Goal: Information Seeking & Learning: Learn about a topic

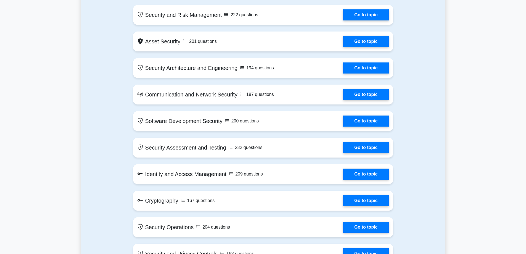
scroll to position [331, 0]
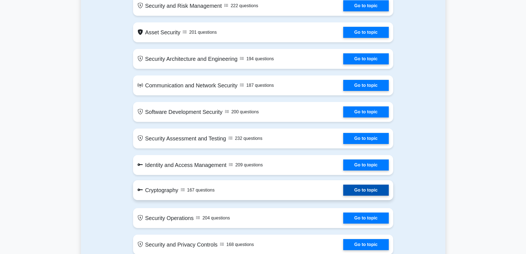
click at [343, 191] on link "Go to topic" at bounding box center [365, 189] width 45 height 11
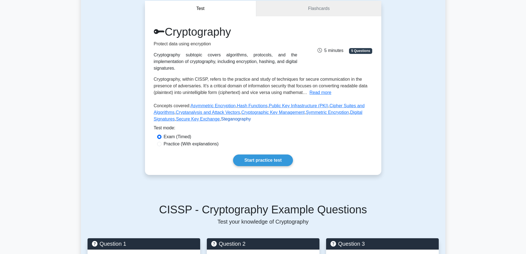
scroll to position [55, 0]
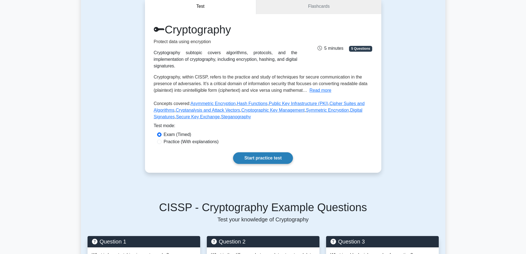
click at [253, 152] on link "Start practice test" at bounding box center [263, 158] width 60 height 12
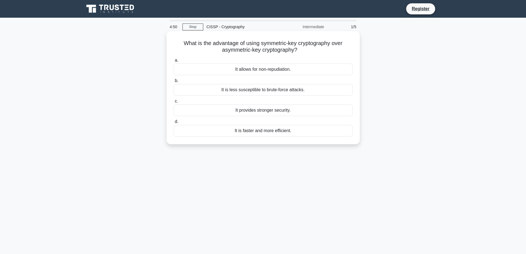
click at [259, 132] on div "It is faster and more efficient." at bounding box center [263, 131] width 179 height 12
click at [174, 123] on input "d. It is faster and more efficient." at bounding box center [174, 122] width 0 height 4
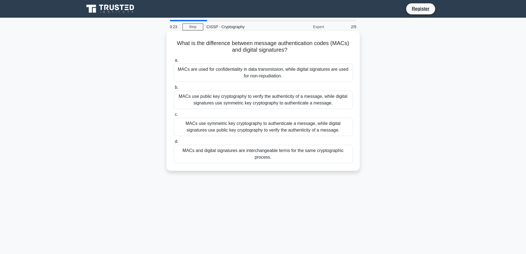
click at [278, 128] on div "MACs use symmetric key cryptography to authenticate a message, while digital si…" at bounding box center [263, 127] width 179 height 18
click at [174, 116] on input "c. MACs use symmetric key cryptography to authenticate a message, while digital…" at bounding box center [174, 115] width 0 height 4
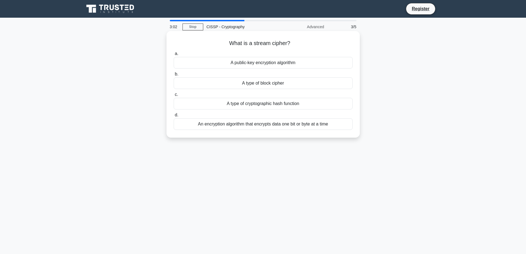
click at [245, 125] on div "An encryption algorithm that encrypts data one bit or byte at a time" at bounding box center [263, 124] width 179 height 12
click at [174, 117] on input "d. An encryption algorithm that encrypts data one bit or byte at a time" at bounding box center [174, 115] width 0 height 4
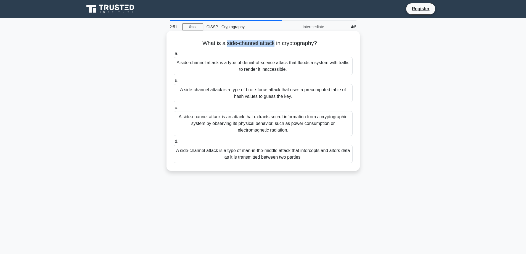
drag, startPoint x: 225, startPoint y: 44, endPoint x: 273, endPoint y: 46, distance: 47.6
click at [273, 46] on h5 "What is a side-channel attack in cryptography? .spinner_0XTQ{transform-origin:c…" at bounding box center [263, 43] width 180 height 7
click at [276, 126] on div "A side-channel attack is an attack that extracts secret information from a cryp…" at bounding box center [263, 123] width 179 height 25
click at [174, 110] on input "c. A side-channel attack is an attack that extracts secret information from a c…" at bounding box center [174, 108] width 0 height 4
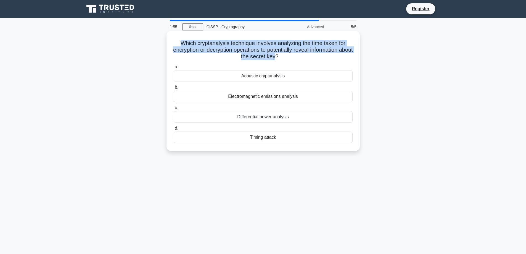
drag, startPoint x: 284, startPoint y: 59, endPoint x: 177, endPoint y: 43, distance: 108.0
click at [177, 43] on h5 "Which cryptanalysis technique involves analyzing the time taken for encryption …" at bounding box center [263, 50] width 180 height 20
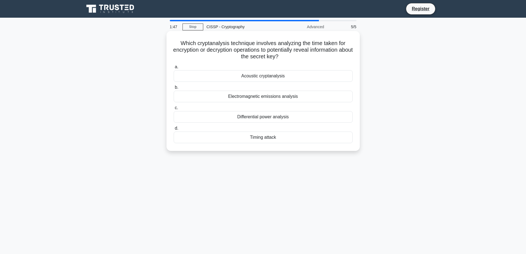
click at [265, 138] on div "Timing attack" at bounding box center [263, 137] width 179 height 12
click at [174, 130] on input "d. Timing attack" at bounding box center [174, 128] width 0 height 4
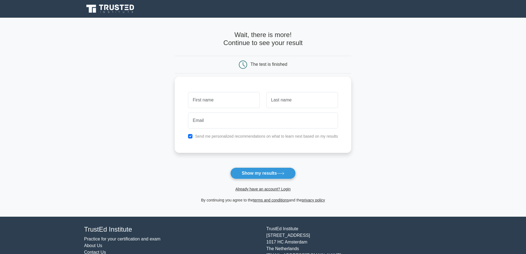
click at [225, 104] on input "text" at bounding box center [224, 100] width 72 height 16
type input "Idan"
click at [288, 99] on input "text" at bounding box center [303, 100] width 72 height 16
type input "b"
type input "Bar"
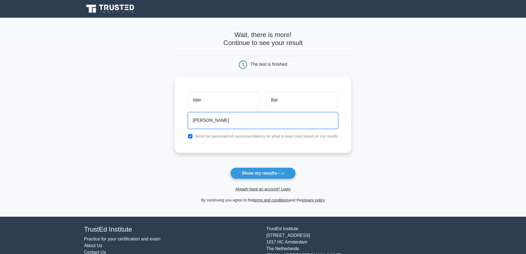
type input "idanb1ar@gmail.com"
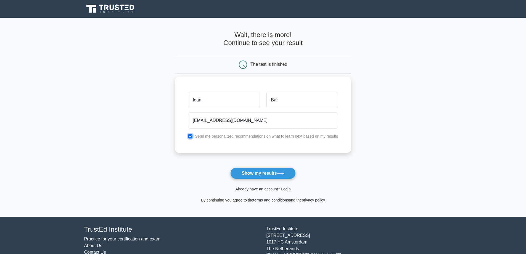
click at [190, 138] on input "checkbox" at bounding box center [190, 136] width 4 height 4
checkbox input "false"
click at [250, 174] on button "Show my results" at bounding box center [262, 173] width 65 height 12
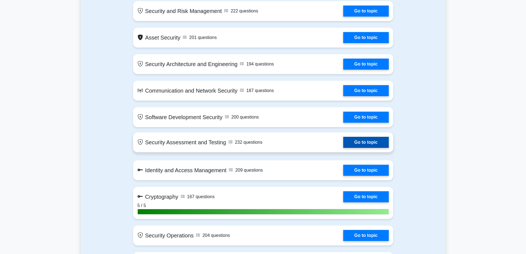
scroll to position [442, 0]
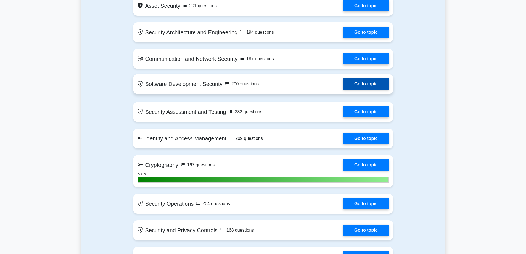
click at [362, 86] on link "Go to topic" at bounding box center [365, 83] width 45 height 11
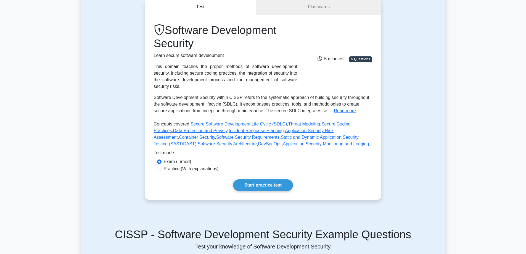
scroll to position [28, 0]
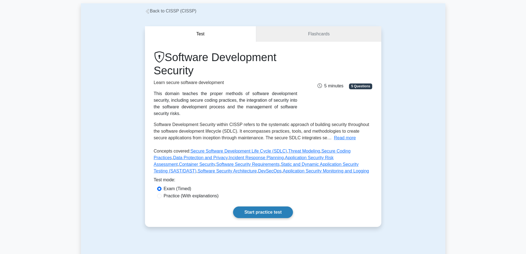
click at [250, 206] on link "Start practice test" at bounding box center [263, 212] width 60 height 12
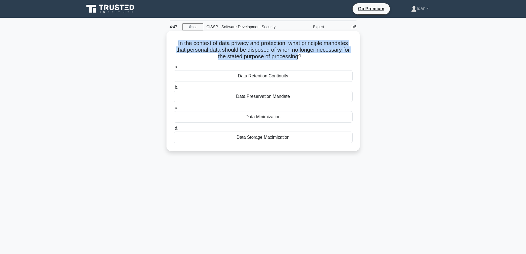
drag, startPoint x: 298, startPoint y: 59, endPoint x: 174, endPoint y: 45, distance: 124.5
click at [174, 45] on h5 "In the context of data privacy and protection, what principle mandates that per…" at bounding box center [263, 50] width 180 height 20
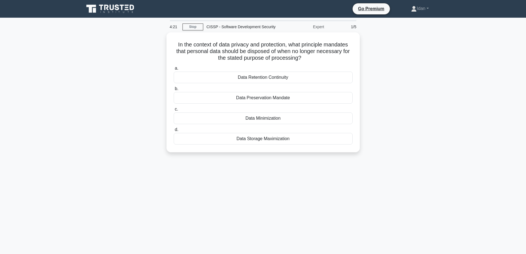
click at [130, 168] on div "4:21 Stop CISSP - Software Development Security Expert 1/5 In the context of da…" at bounding box center [263, 158] width 365 height 276
click at [399, 97] on div "In the context of data privacy and protection, what principle mandates that per…" at bounding box center [263, 95] width 365 height 126
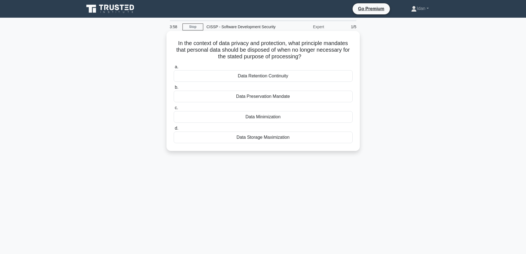
click at [285, 120] on div "Data Minimization" at bounding box center [263, 117] width 179 height 12
click at [174, 110] on input "c. Data Minimization" at bounding box center [174, 108] width 0 height 4
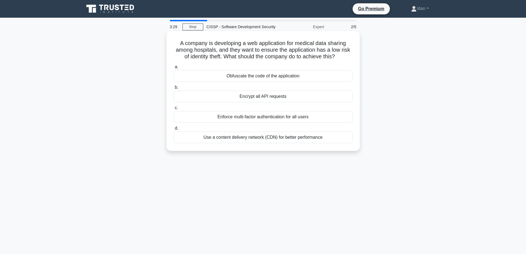
click at [267, 117] on div "Enforce multi-factor authentication for all users" at bounding box center [263, 117] width 179 height 12
click at [174, 110] on input "c. Enforce multi-factor authentication for all users" at bounding box center [174, 108] width 0 height 4
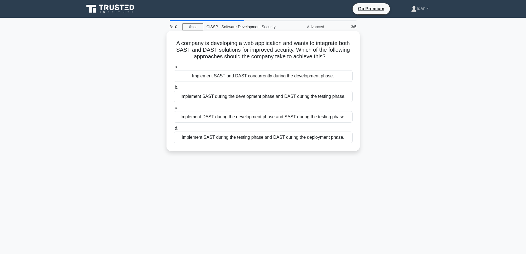
click at [284, 97] on div "Implement SAST during the development phase and DAST during the testing phase." at bounding box center [263, 97] width 179 height 12
click at [174, 89] on input "b. Implement SAST during the development phase and DAST during the testing phas…" at bounding box center [174, 88] width 0 height 4
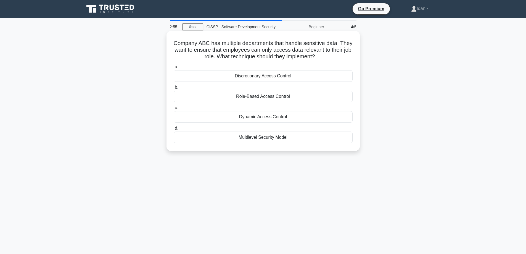
click at [282, 96] on div "Role-Based Access Control" at bounding box center [263, 97] width 179 height 12
click at [174, 89] on input "b. Role-Based Access Control" at bounding box center [174, 88] width 0 height 4
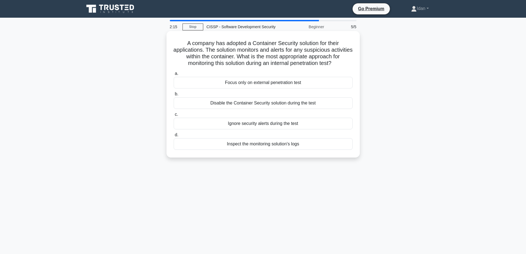
click at [262, 145] on div "Inspect the monitoring solution's logs" at bounding box center [263, 144] width 179 height 12
click at [174, 137] on input "d. Inspect the monitoring solution's logs" at bounding box center [174, 135] width 0 height 4
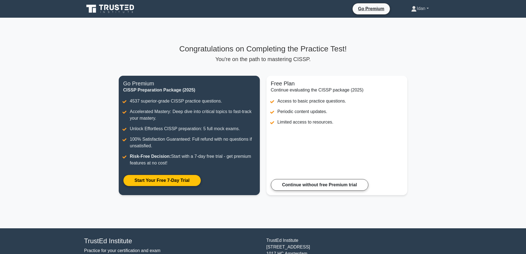
click at [431, 11] on link "Idan" at bounding box center [420, 8] width 44 height 11
